Goal: Task Accomplishment & Management: Use online tool/utility

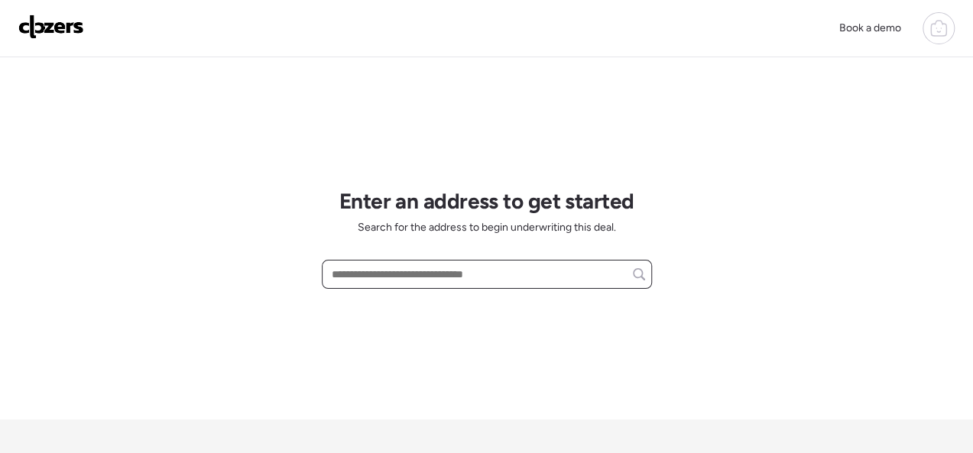
drag, startPoint x: 357, startPoint y: 277, endPoint x: 401, endPoint y: 272, distance: 44.5
click at [358, 277] on input "text" at bounding box center [487, 274] width 316 height 21
paste input "**********"
click at [468, 272] on input "**********" at bounding box center [487, 274] width 316 height 21
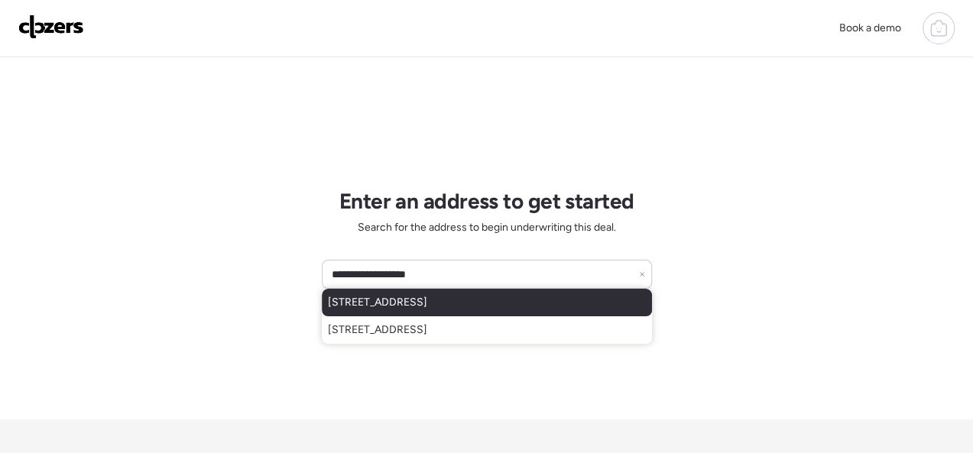
drag, startPoint x: 447, startPoint y: 307, endPoint x: 422, endPoint y: 312, distance: 25.8
click at [427, 307] on span "[STREET_ADDRESS]" at bounding box center [377, 302] width 99 height 15
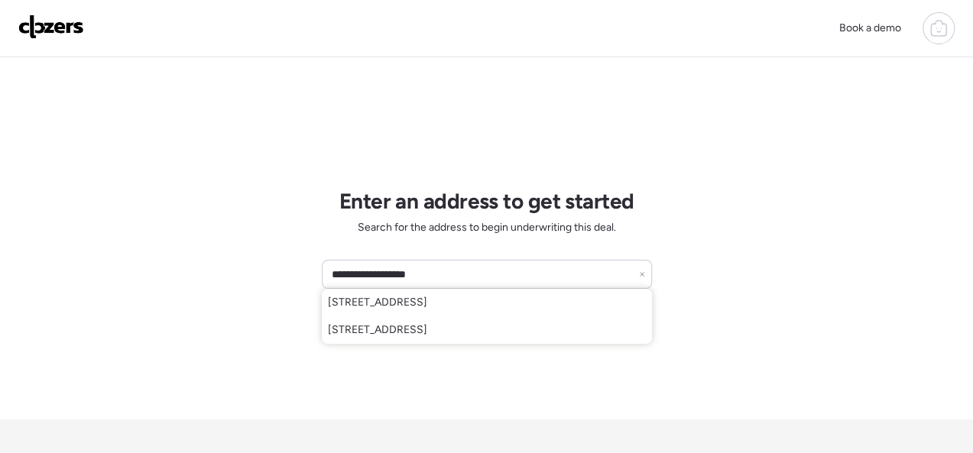
type input "**********"
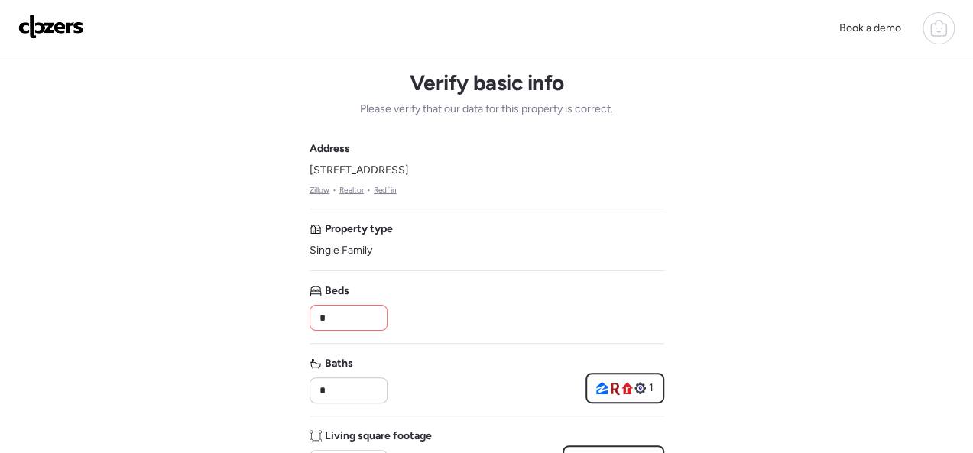
click at [354, 324] on input "*" at bounding box center [348, 317] width 64 height 21
type input "*"
click at [354, 390] on input "*" at bounding box center [348, 390] width 64 height 21
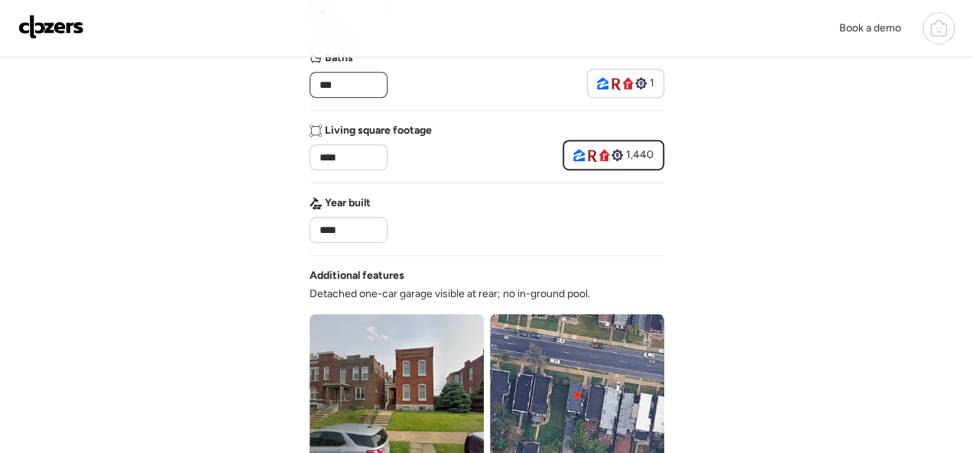
type input "***"
click at [178, 211] on div "Book a demo Verify basic info Please verify that our data for this property is …" at bounding box center [486, 340] width 973 height 1292
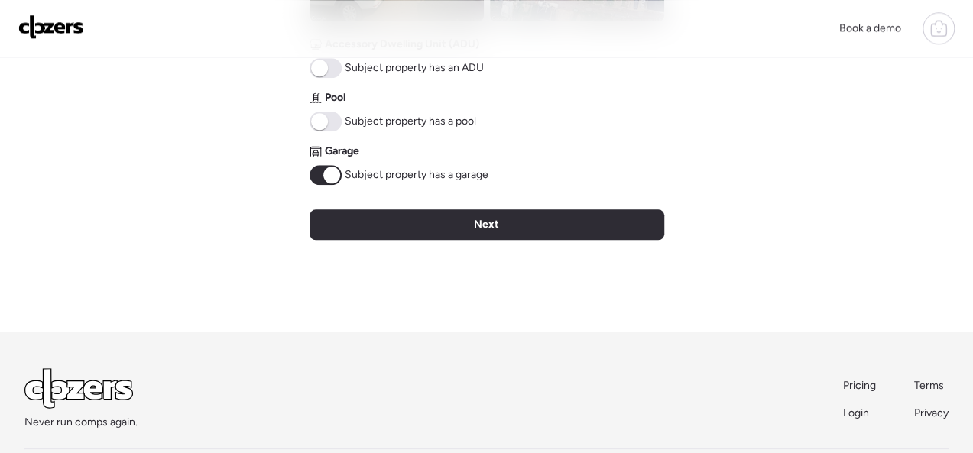
scroll to position [685, 0]
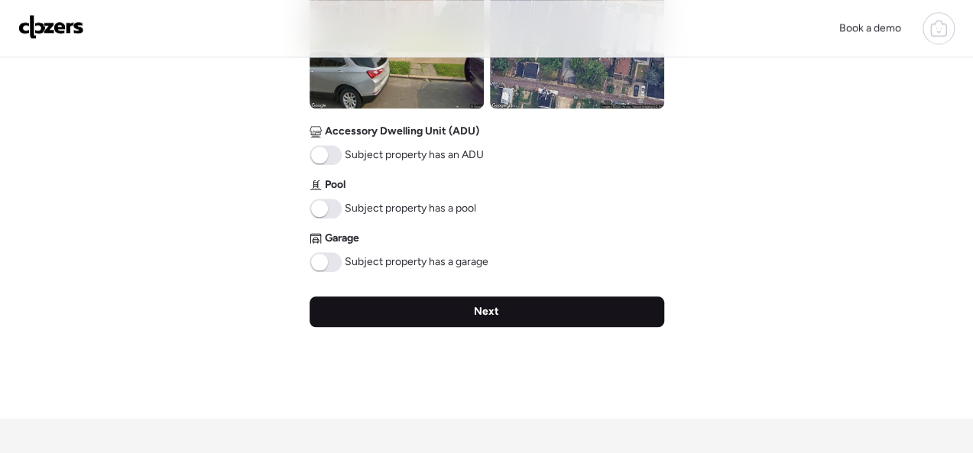
click at [481, 313] on span "Next" at bounding box center [486, 311] width 25 height 15
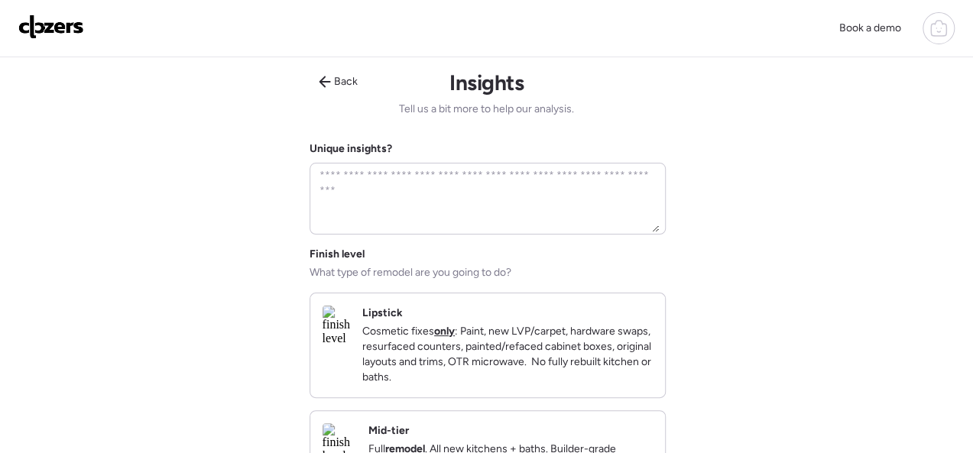
scroll to position [0, 0]
click at [376, 327] on div "Lipstick Cosmetic fixes only : Paint, new LVP/carpet, hardware swaps, resurface…" at bounding box center [487, 345] width 354 height 104
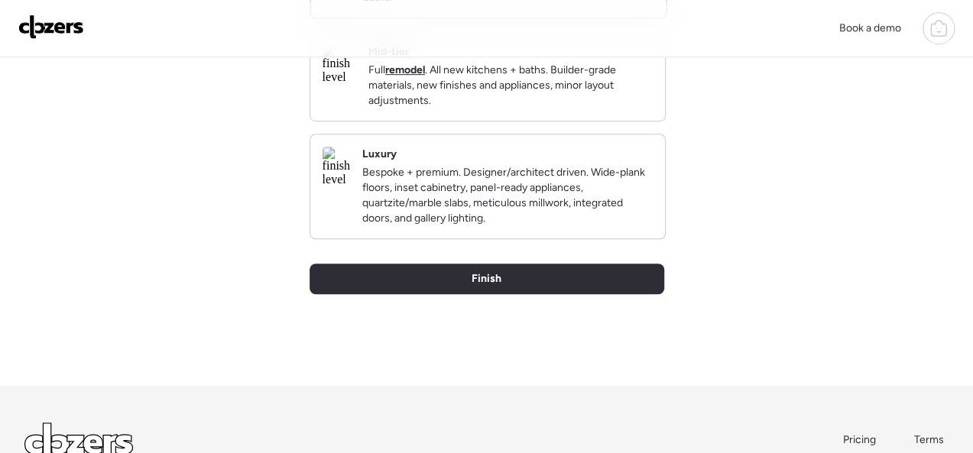
scroll to position [382, 0]
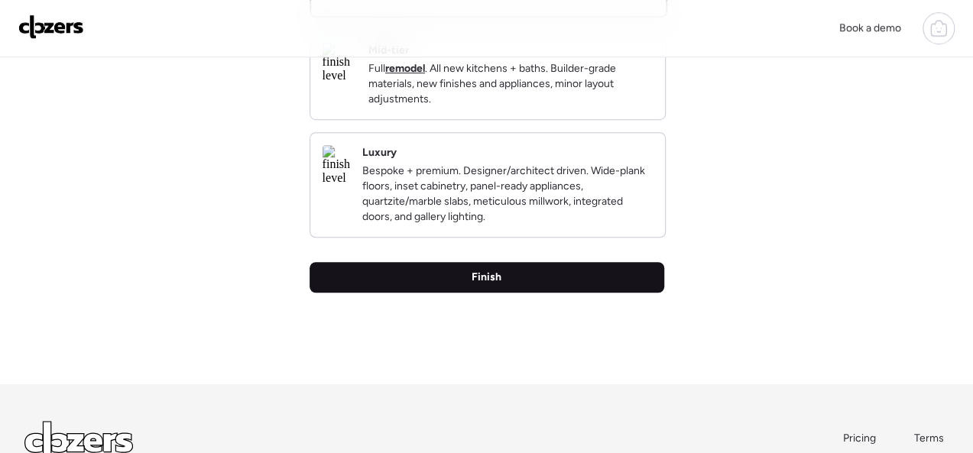
click at [484, 285] on span "Finish" at bounding box center [486, 277] width 30 height 15
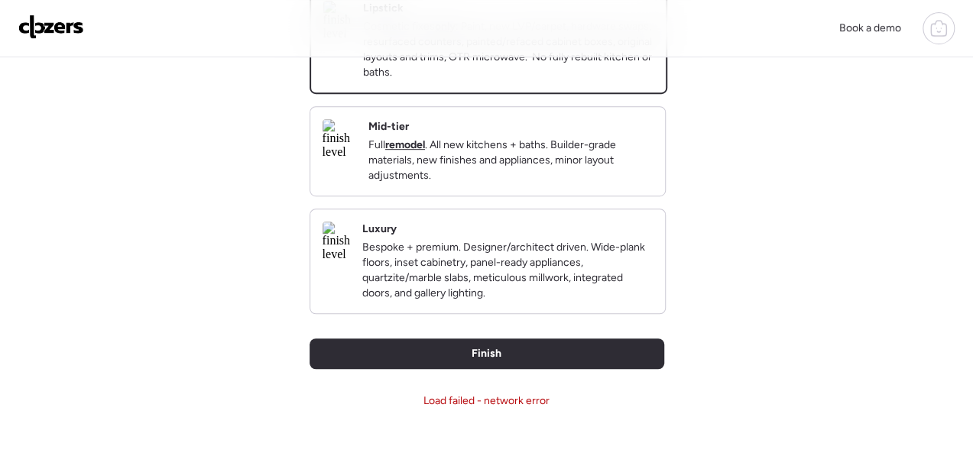
scroll to position [458, 0]
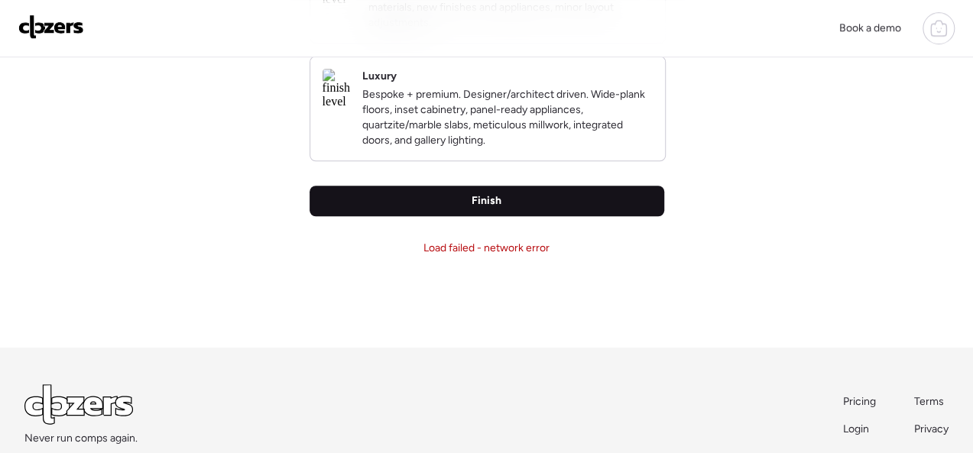
click at [475, 216] on div "Finish" at bounding box center [486, 201] width 354 height 31
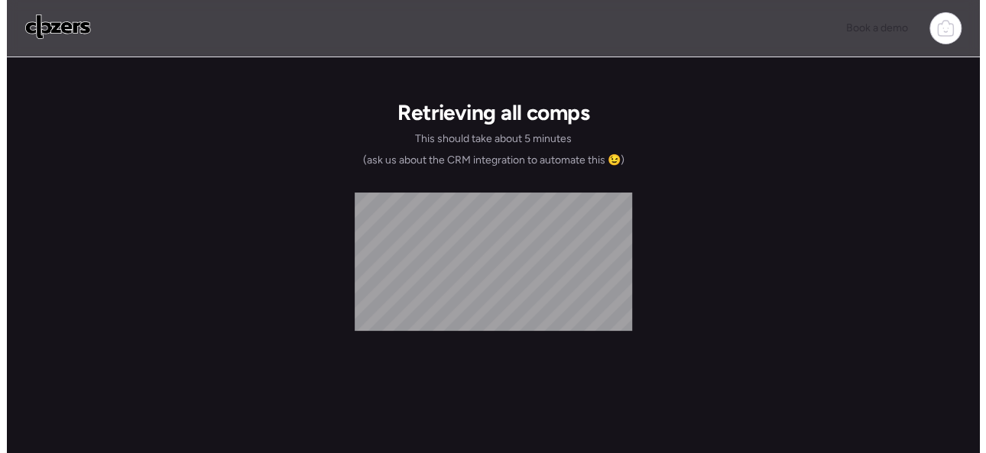
scroll to position [0, 0]
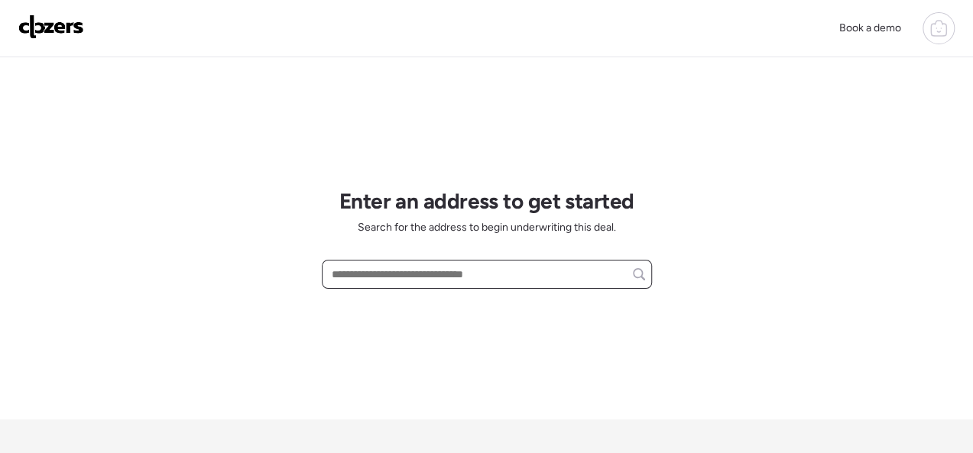
click at [364, 268] on input "text" at bounding box center [487, 274] width 316 height 21
paste input "**********"
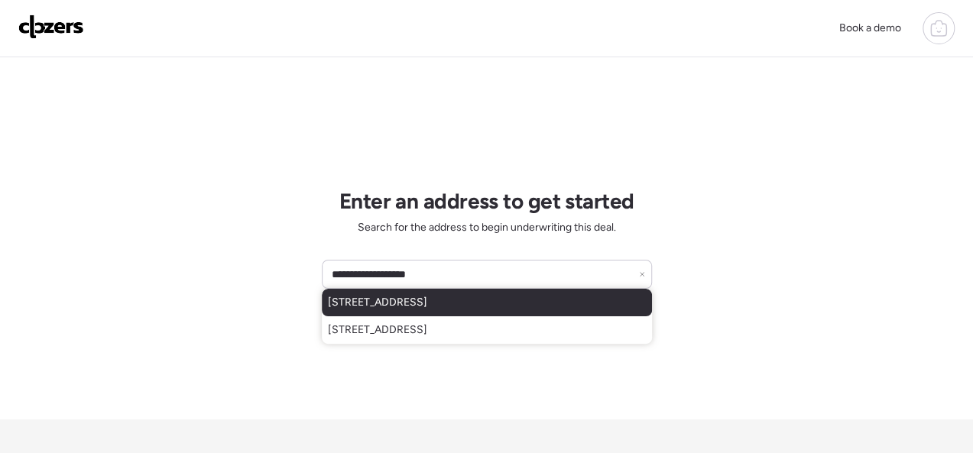
click at [427, 303] on span "[STREET_ADDRESS]" at bounding box center [377, 302] width 99 height 15
type input "**********"
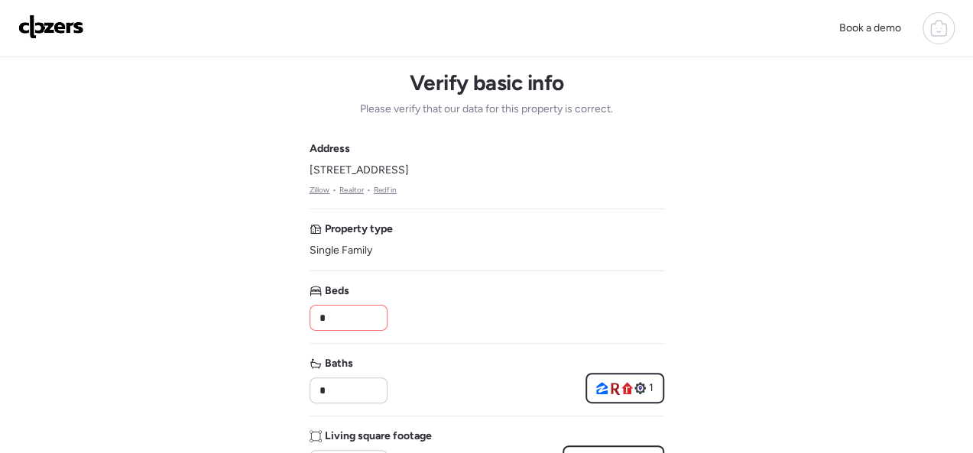
click at [342, 320] on input "*" at bounding box center [348, 317] width 64 height 21
type input "*"
click at [343, 391] on input "*" at bounding box center [348, 390] width 64 height 21
type input "***"
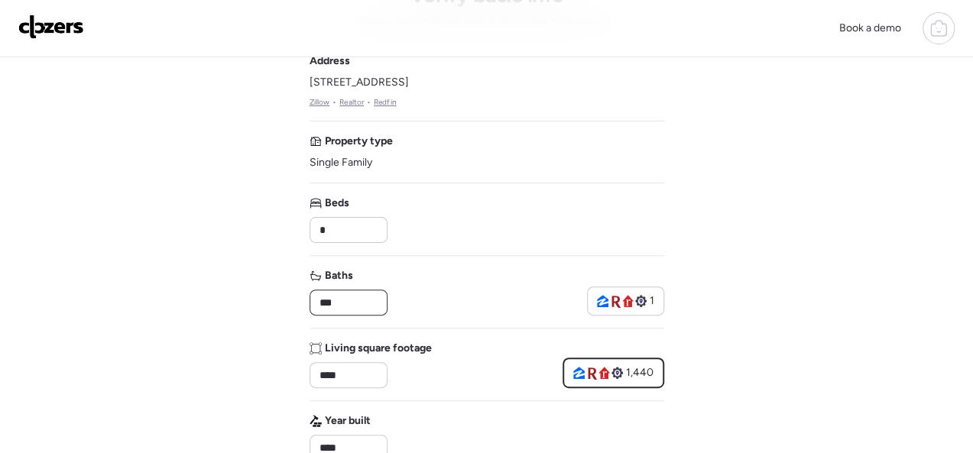
scroll to position [229, 0]
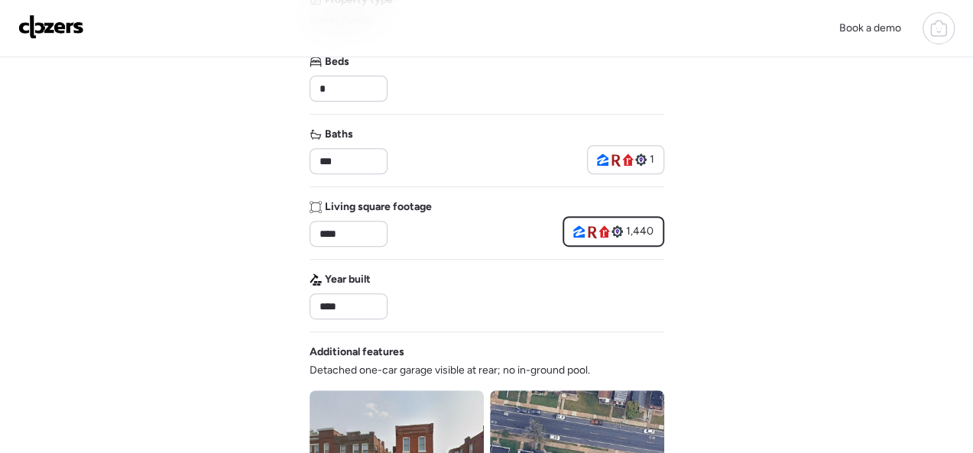
click at [244, 230] on div "Book a demo Verify basic info Please verify that our data for this property is …" at bounding box center [486, 417] width 973 height 1292
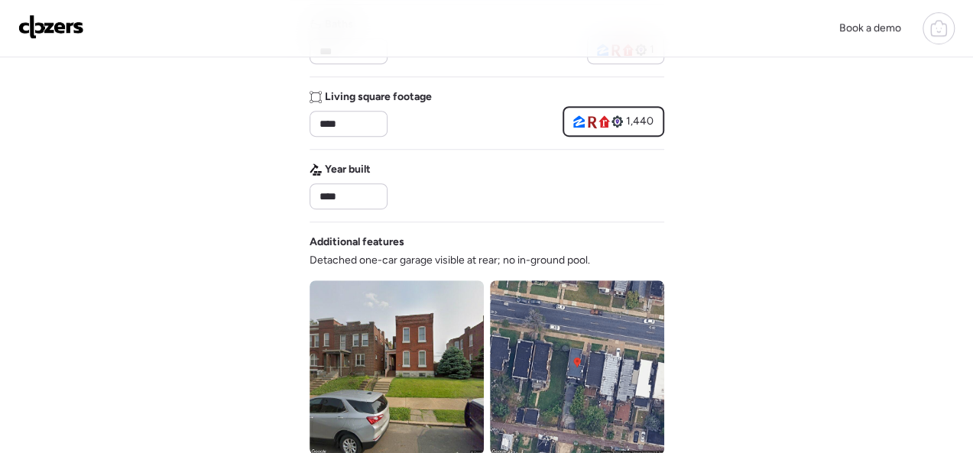
scroll to position [611, 0]
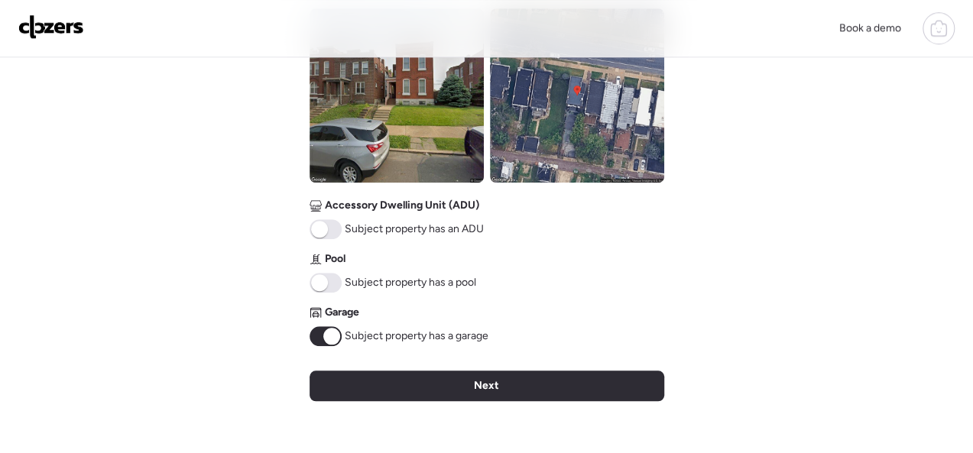
click at [330, 341] on span at bounding box center [331, 336] width 17 height 17
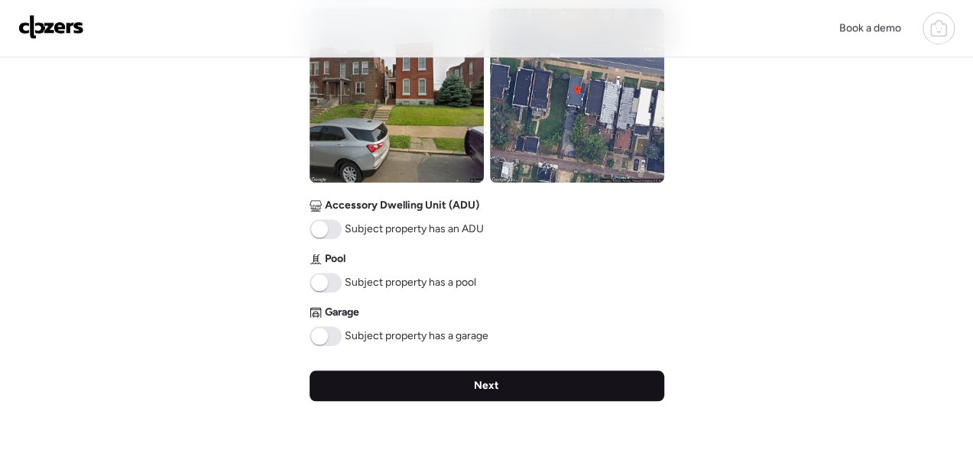
click at [490, 387] on span "Next" at bounding box center [486, 385] width 25 height 15
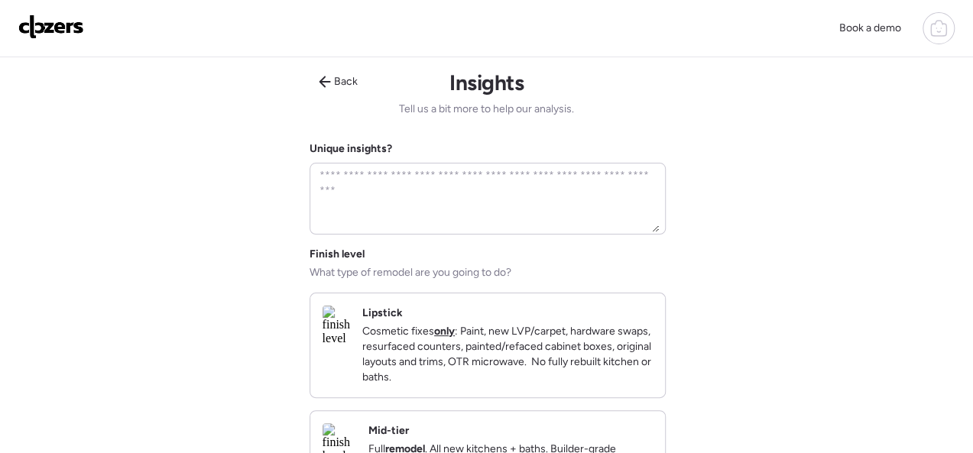
scroll to position [153, 0]
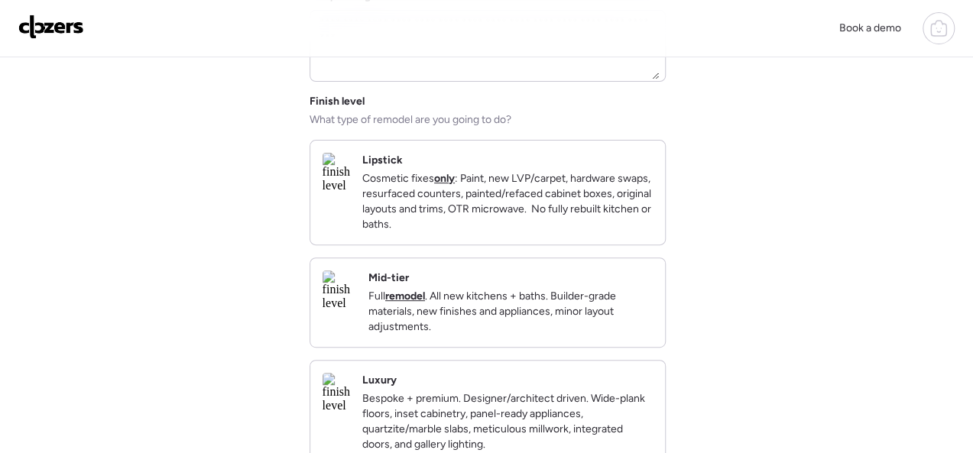
click at [466, 175] on p "Cosmetic fixes only : Paint, new LVP/carpet, hardware swaps, resurfaced counter…" at bounding box center [507, 201] width 290 height 61
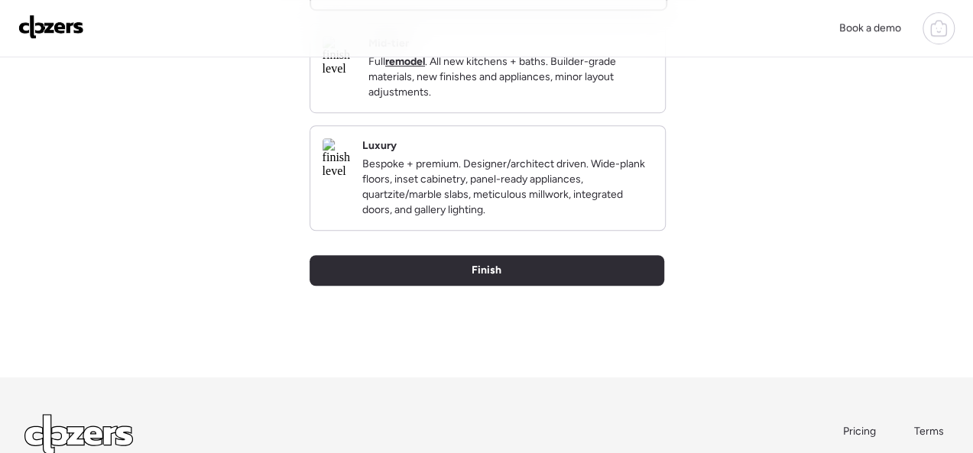
scroll to position [526, 0]
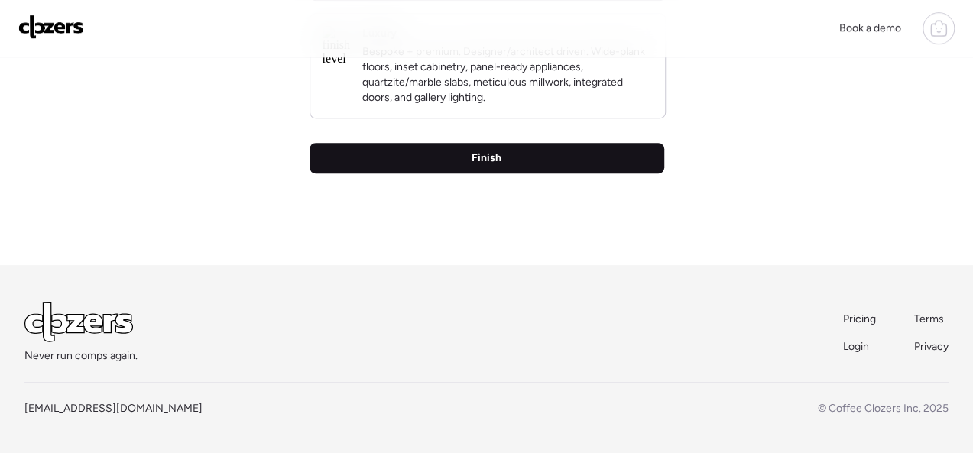
click at [468, 153] on div "Finish" at bounding box center [486, 158] width 354 height 31
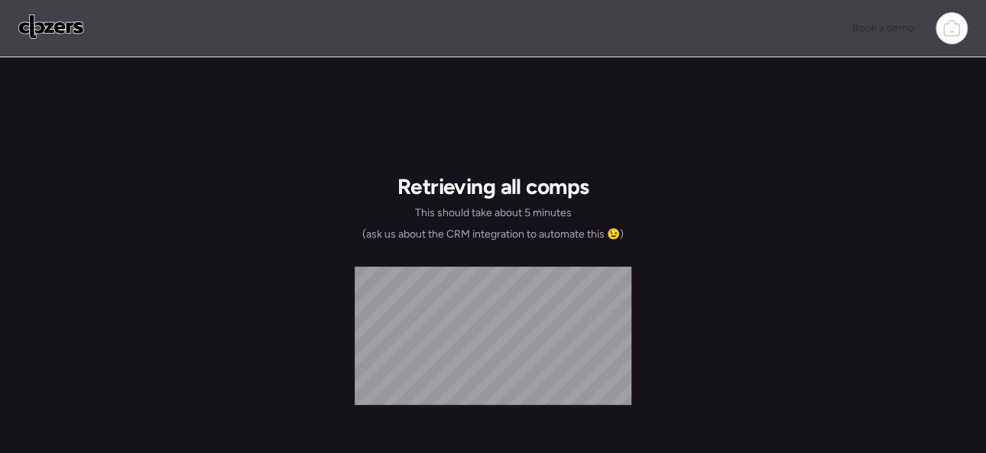
click at [50, 25] on img at bounding box center [51, 27] width 66 height 24
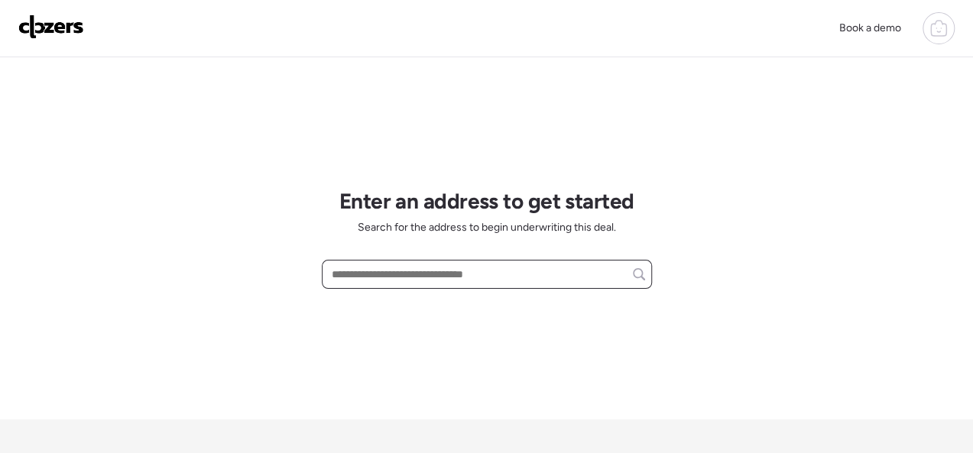
click at [390, 267] on input "text" at bounding box center [487, 274] width 316 height 21
paste input "**********"
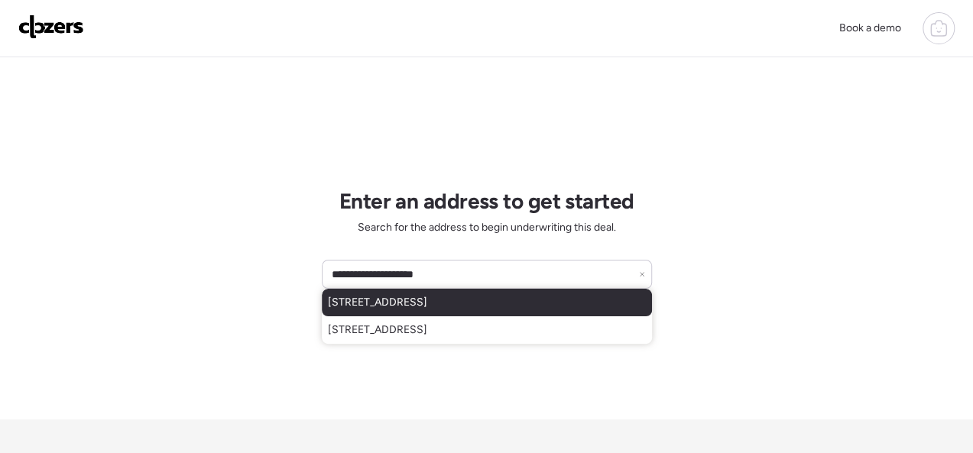
click at [373, 308] on span "[STREET_ADDRESS]" at bounding box center [377, 302] width 99 height 15
type input "**********"
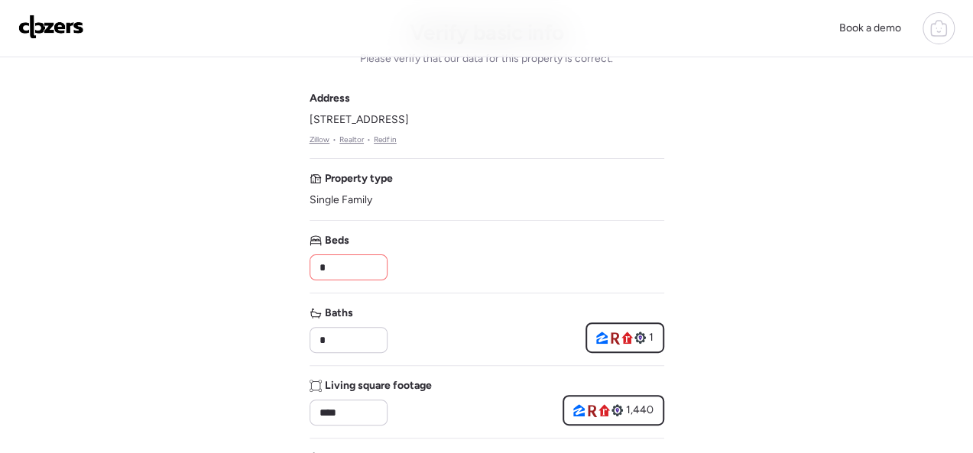
scroll to position [153, 0]
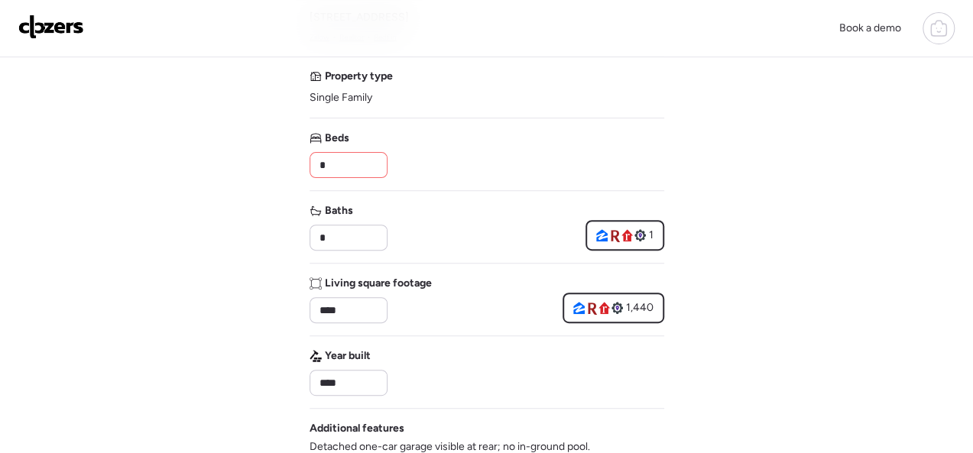
click at [366, 165] on input "*" at bounding box center [348, 164] width 64 height 21
click at [361, 165] on input "*" at bounding box center [348, 164] width 64 height 21
type input "*"
click at [342, 234] on input "*" at bounding box center [348, 237] width 64 height 21
type input "***"
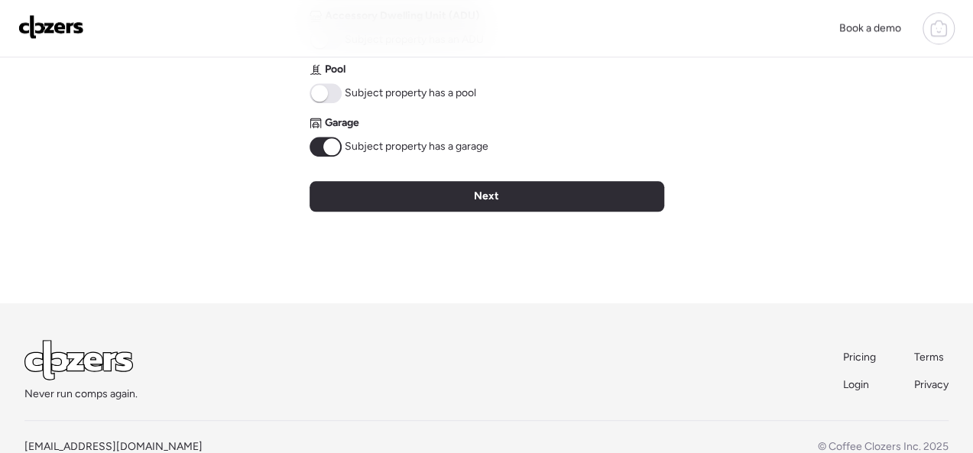
scroll to position [838, 0]
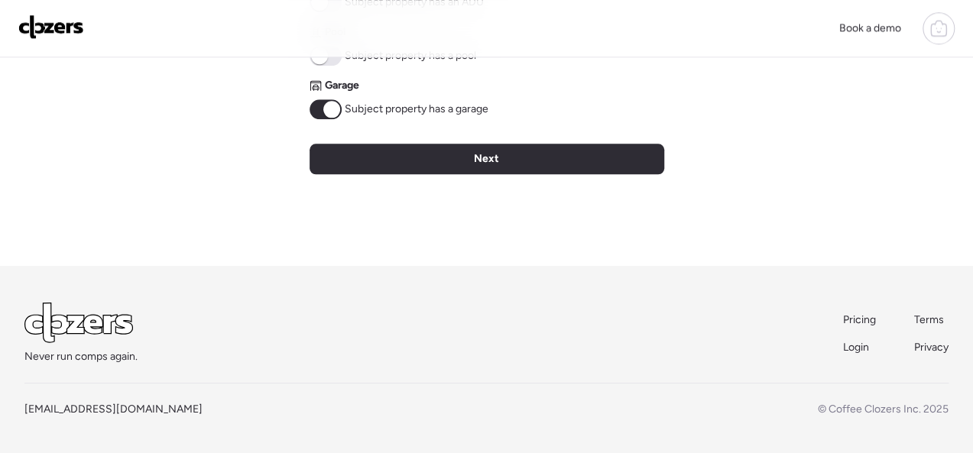
click at [323, 112] on span at bounding box center [331, 109] width 17 height 17
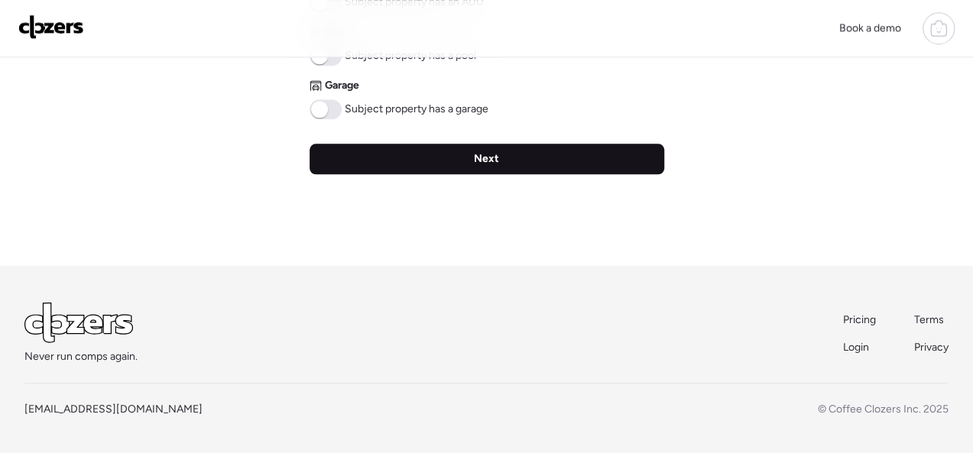
click at [481, 159] on span "Next" at bounding box center [486, 158] width 25 height 15
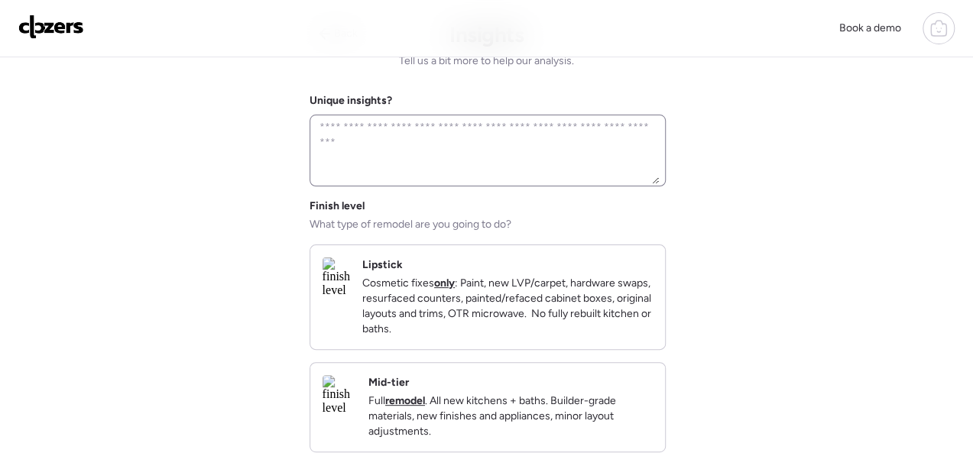
scroll to position [0, 0]
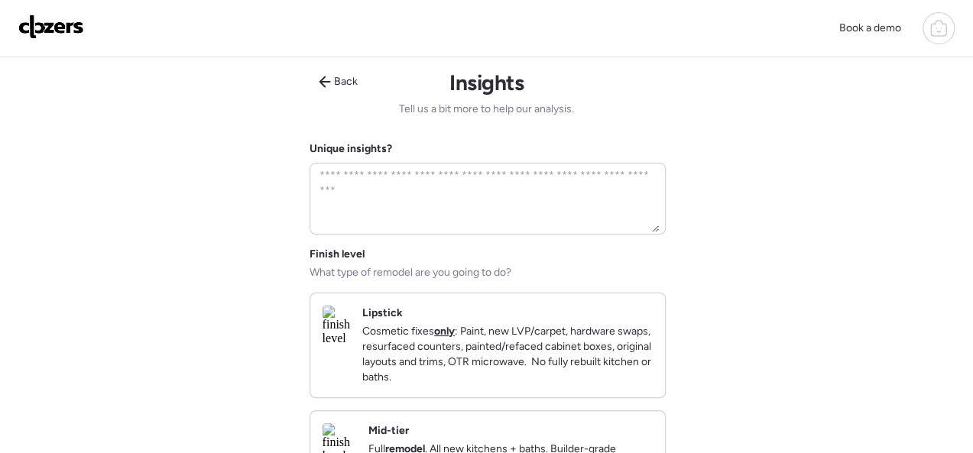
click at [558, 349] on p "Cosmetic fixes only : Paint, new LVP/carpet, hardware swaps, resurfaced counter…" at bounding box center [507, 354] width 290 height 61
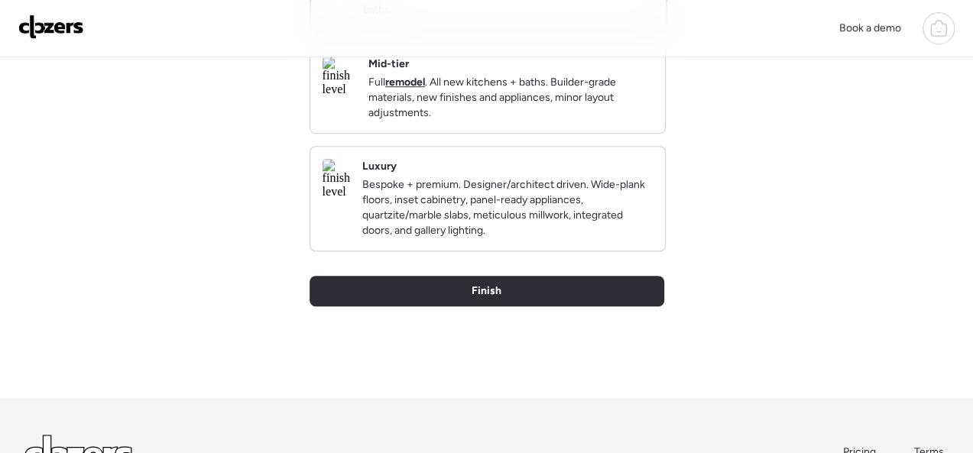
scroll to position [382, 0]
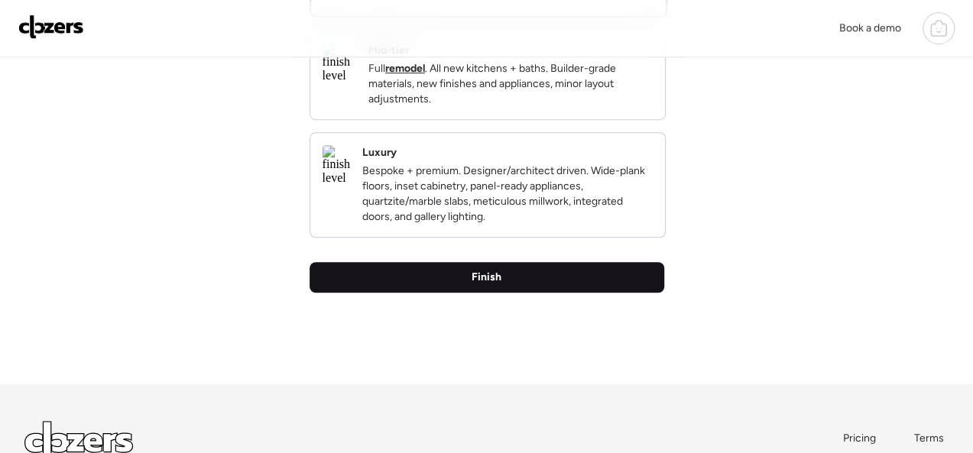
click at [503, 293] on div "Finish" at bounding box center [486, 277] width 354 height 31
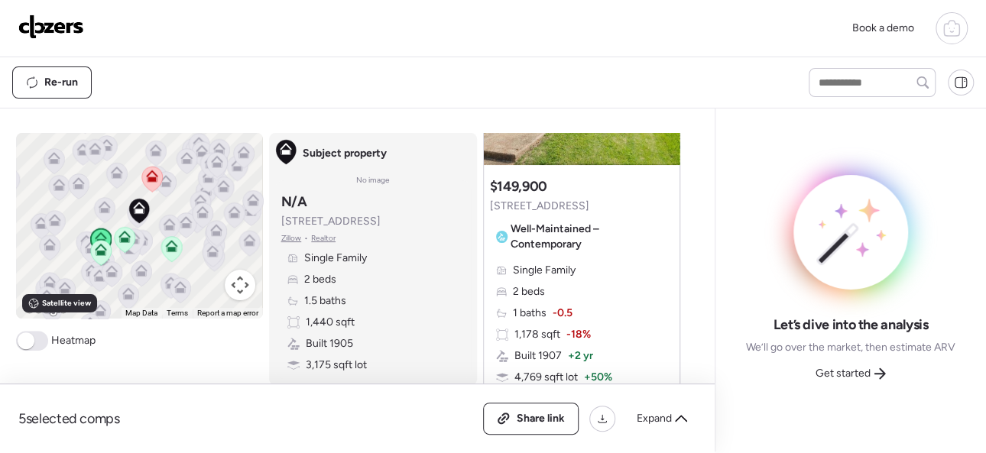
scroll to position [76, 0]
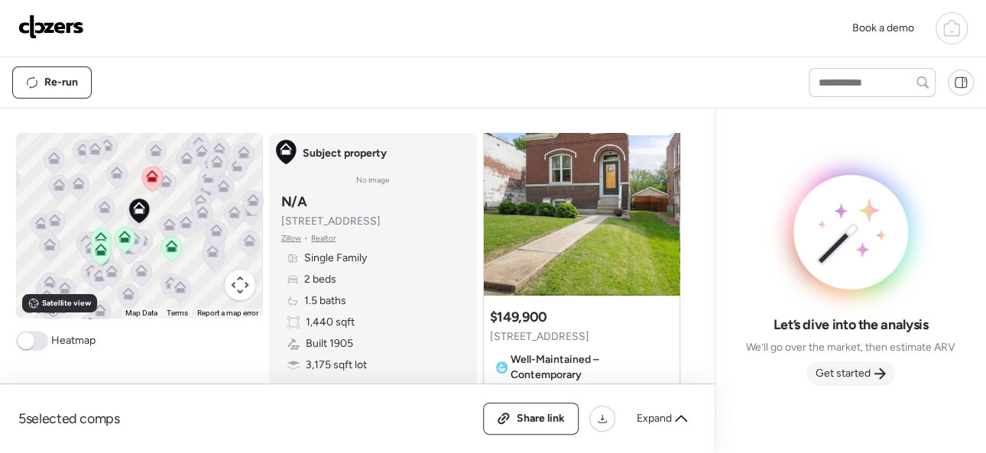
click at [867, 371] on span "Get started" at bounding box center [842, 373] width 55 height 15
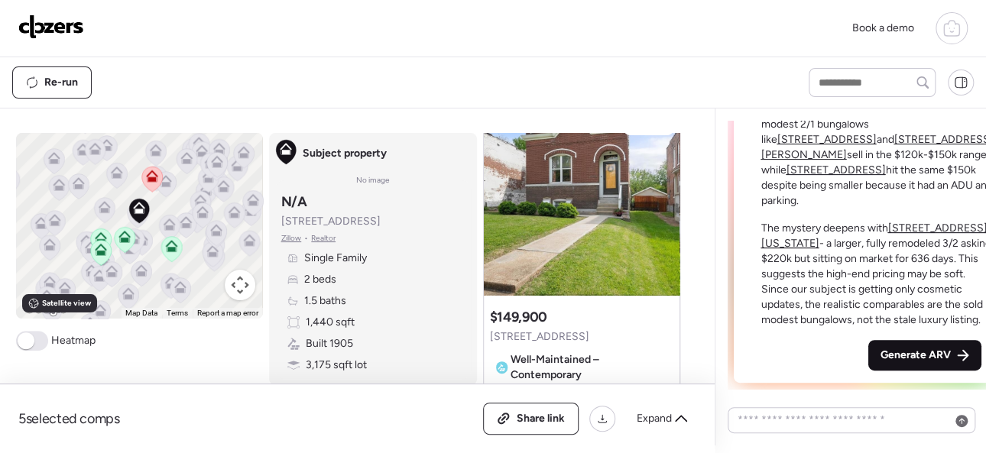
click at [888, 355] on span "Generate ARV" at bounding box center [915, 355] width 70 height 15
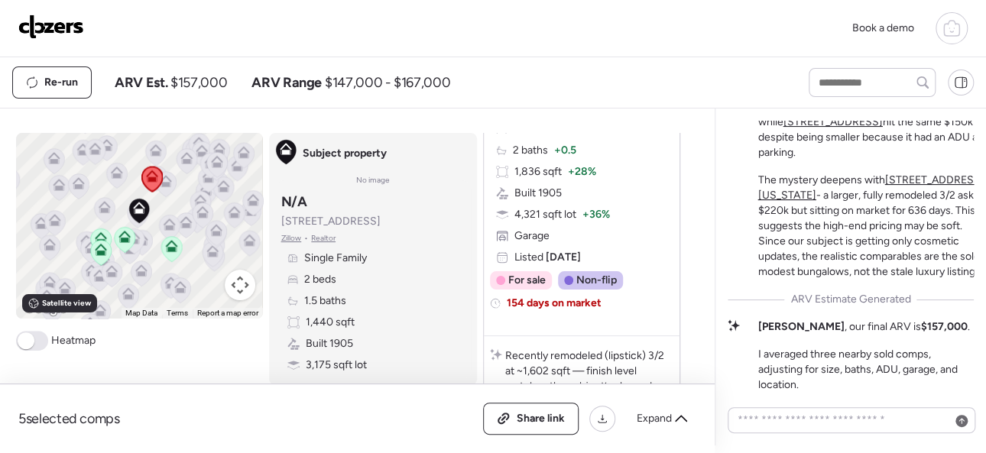
scroll to position [2317, 0]
